Goal: Transaction & Acquisition: Purchase product/service

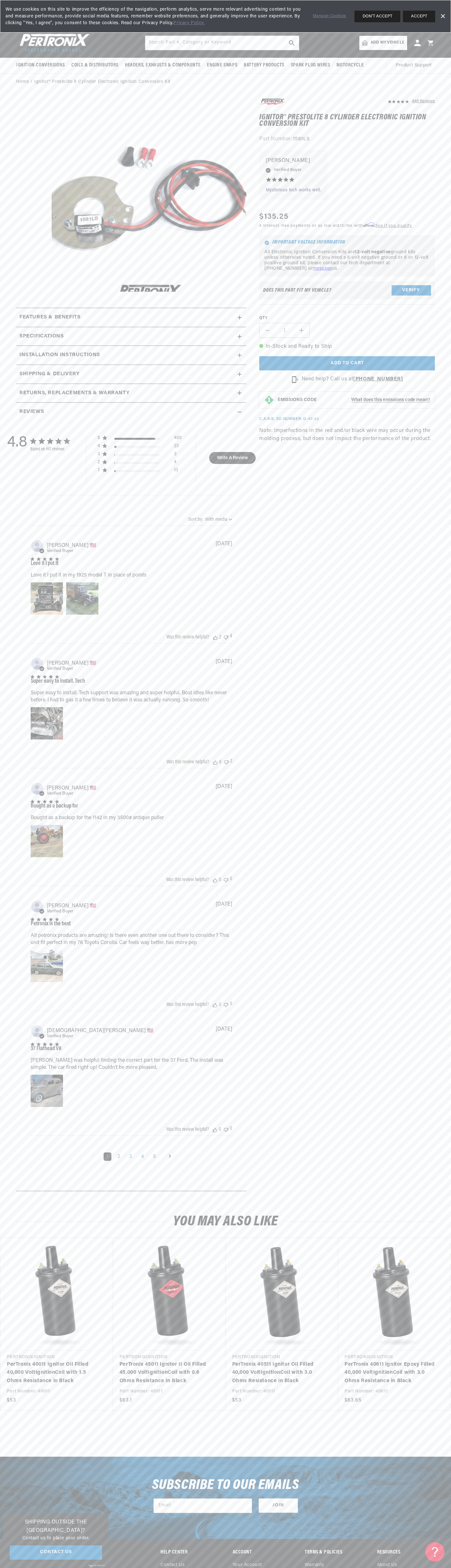
click at [446, 10] on div "We use cookies on this site to improve the efficiency of the navigation, perfor…" at bounding box center [226, 16] width 451 height 32
click at [424, 1200] on section "448 Reviews" at bounding box center [226, 646] width 451 height 1111
click at [198, 1568] on html "Skip to content Your cart Your cart is empty Get the right parts the first time…" at bounding box center [226, 784] width 451 height 1568
click at [14, 1099] on section "448 Reviews" at bounding box center [226, 646] width 451 height 1111
